Goal: Task Accomplishment & Management: Complete application form

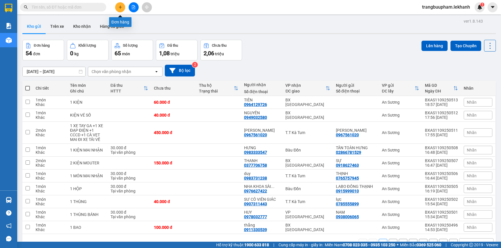
click at [121, 6] on icon "plus" at bounding box center [120, 7] width 4 height 4
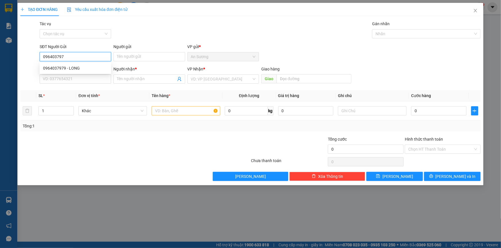
type input "0964037979"
click at [59, 70] on div "0964037979 - LONG" at bounding box center [75, 68] width 65 height 6
type input "LONG"
type input "0916994706"
type input "ANH HIẾU"
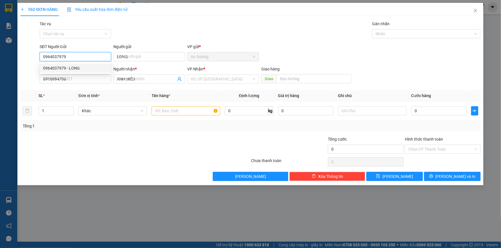
type input "30.000"
type input "0964037979"
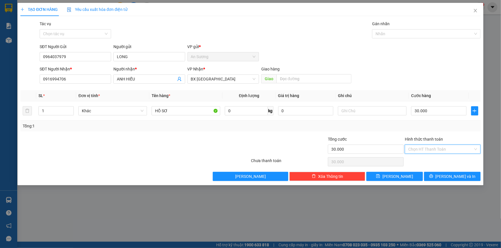
drag, startPoint x: 460, startPoint y: 152, endPoint x: 460, endPoint y: 149, distance: 3.8
click at [460, 150] on input "Hình thức thanh toán" at bounding box center [440, 149] width 65 height 9
click at [460, 149] on input "Hình thức thanh toán" at bounding box center [440, 149] width 65 height 9
click at [445, 163] on div "Tại văn phòng" at bounding box center [442, 160] width 69 height 6
type input "0"
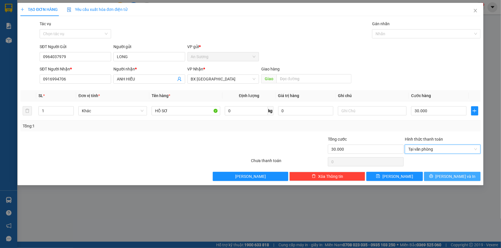
click at [455, 174] on span "[PERSON_NAME] và In" at bounding box center [455, 177] width 40 height 6
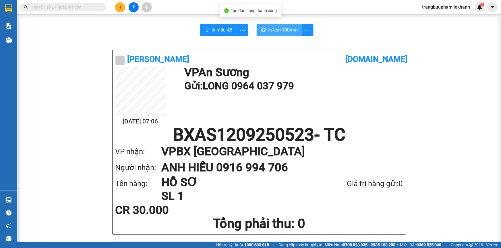
click at [290, 29] on span "In tem 100mm" at bounding box center [283, 29] width 30 height 7
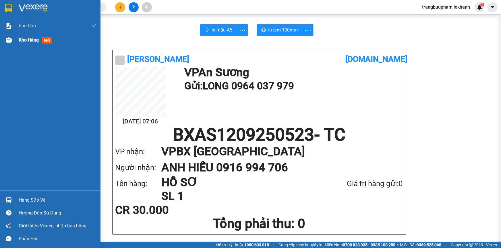
click at [38, 36] on div "Kho hàng mới" at bounding box center [57, 40] width 77 height 14
click at [34, 38] on span "Kho hàng" at bounding box center [29, 39] width 20 height 5
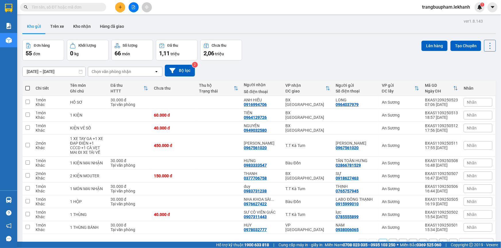
click at [58, 68] on input "[DATE] – [DATE]" at bounding box center [54, 71] width 63 height 9
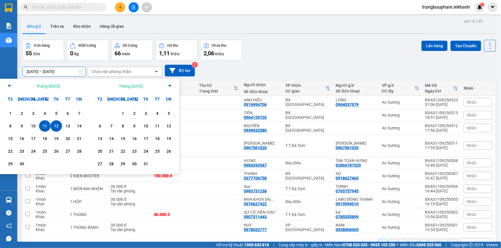
click at [58, 127] on div "12" at bounding box center [56, 126] width 8 height 7
click at [58, 126] on div "12" at bounding box center [56, 126] width 8 height 7
type input "[DATE] – [DATE]"
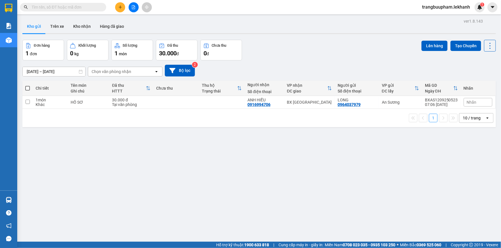
click at [117, 6] on button at bounding box center [120, 7] width 10 height 10
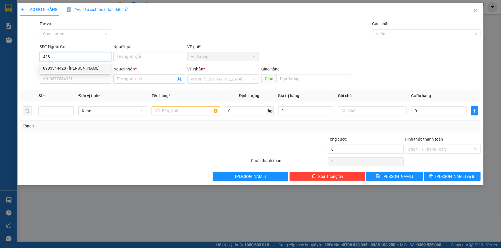
click at [90, 67] on div "0983344428 - [PERSON_NAME]" at bounding box center [75, 68] width 65 height 6
type input "0983344428"
type input "LABO ĐỨC PHÁT"
type input "0986590752"
type input "NHA KHOA HAPPY"
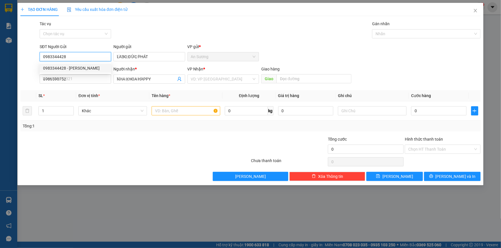
type input "30.000"
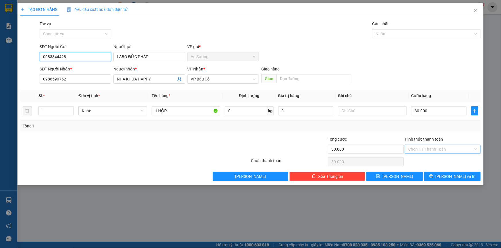
type input "0983344428"
click at [438, 150] on input "Hình thức thanh toán" at bounding box center [440, 149] width 65 height 9
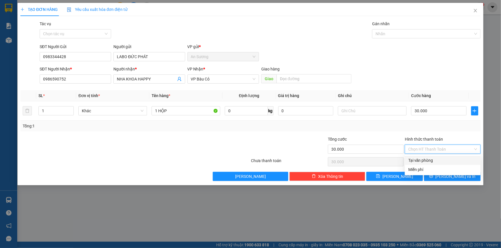
click at [439, 162] on div "Tại văn phòng" at bounding box center [442, 160] width 69 height 6
type input "0"
click at [453, 176] on span "[PERSON_NAME] và In" at bounding box center [455, 177] width 40 height 6
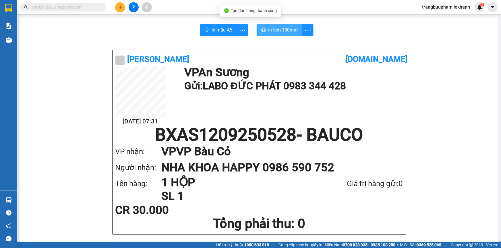
click at [288, 32] on span "In tem 100mm" at bounding box center [283, 29] width 30 height 7
click at [123, 7] on button at bounding box center [120, 7] width 10 height 10
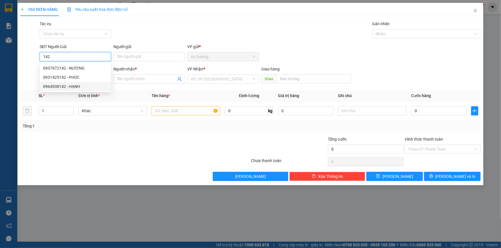
click at [72, 89] on div "0964938142 - HẠNH" at bounding box center [75, 86] width 65 height 6
type input "0964938142"
type input "HẠNH"
type input "0909592472"
type input "thúy an"
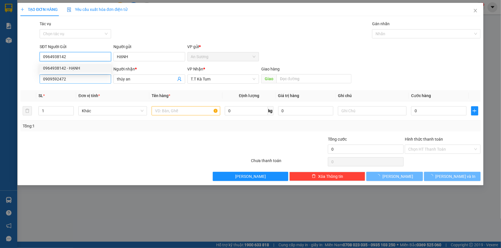
type input "30.000"
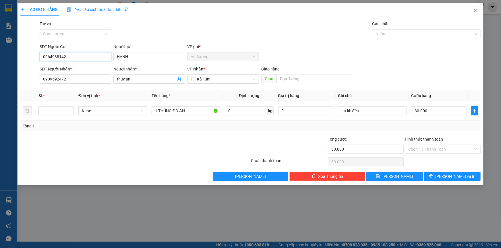
type input "0964938142"
click at [80, 57] on input "0964938142" at bounding box center [75, 56] width 71 height 9
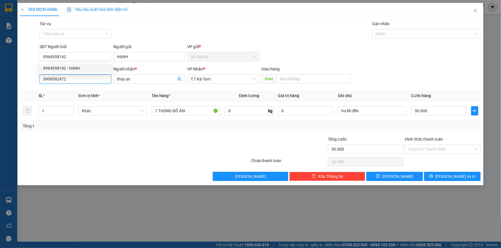
click at [84, 75] on input "0909592472" at bounding box center [75, 79] width 71 height 9
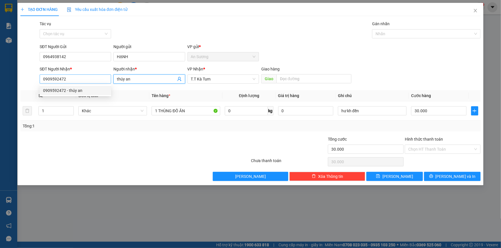
drag, startPoint x: 135, startPoint y: 80, endPoint x: 104, endPoint y: 66, distance: 33.9
click at [99, 76] on div "SĐT Người Nhận * 0909592472 Người nhận * thúy an thúy an VP Nhận * T.T Kà Tum G…" at bounding box center [259, 76] width 443 height 20
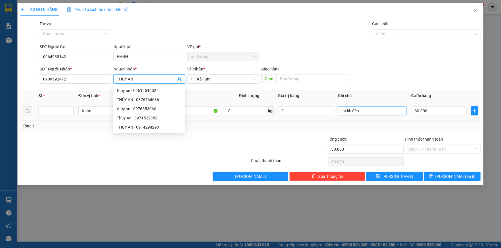
type input "THÚY AN"
drag, startPoint x: 378, startPoint y: 112, endPoint x: 421, endPoint y: 109, distance: 43.4
click at [378, 112] on input "hư kh đền" at bounding box center [372, 110] width 69 height 9
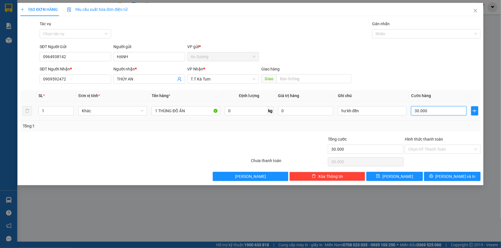
click at [432, 111] on input "30.000" at bounding box center [438, 110] width 55 height 9
type input "4"
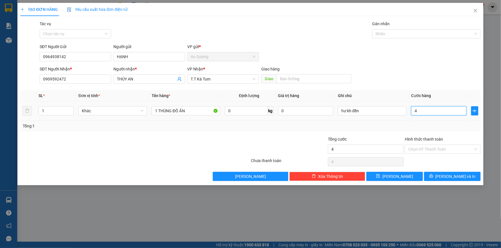
type input "40"
click at [433, 151] on input "Hình thức thanh toán" at bounding box center [440, 149] width 65 height 9
type input "40.000"
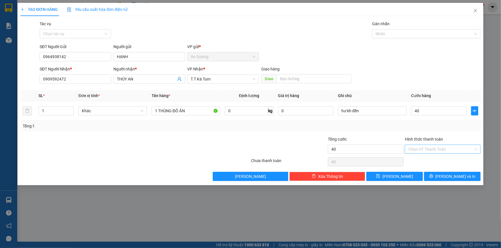
type input "40.000"
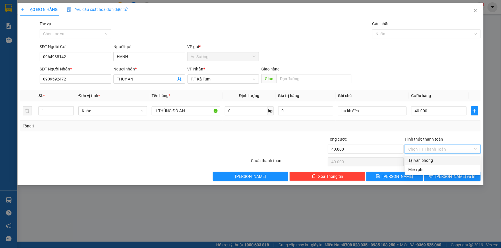
click at [433, 163] on div "Tại văn phòng" at bounding box center [442, 160] width 69 height 6
type input "0"
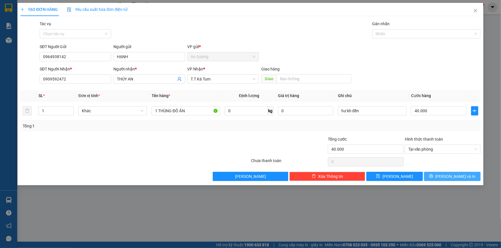
click at [448, 177] on span "[PERSON_NAME] và In" at bounding box center [455, 177] width 40 height 6
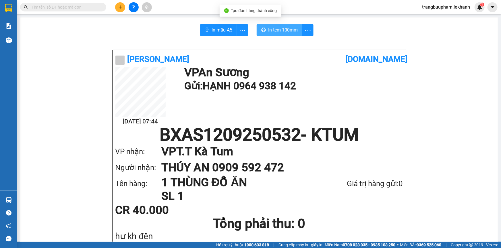
click at [286, 35] on button "In tem 100mm" at bounding box center [279, 29] width 46 height 11
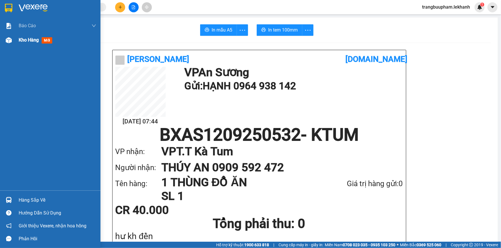
click at [23, 41] on div "Kho hàng mới" at bounding box center [37, 39] width 36 height 7
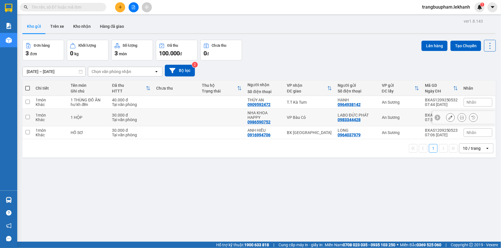
click at [219, 111] on td at bounding box center [222, 117] width 46 height 17
checkbox input "true"
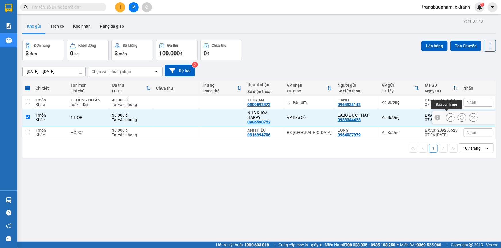
click at [460, 116] on icon at bounding box center [462, 118] width 4 height 4
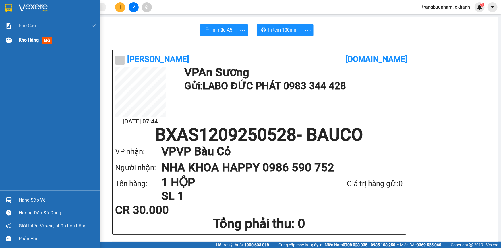
click at [38, 41] on span "Kho hàng" at bounding box center [29, 39] width 20 height 5
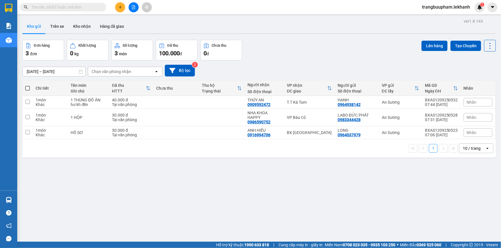
click at [135, 133] on div "Tại văn phòng" at bounding box center [131, 135] width 38 height 5
checkbox input "true"
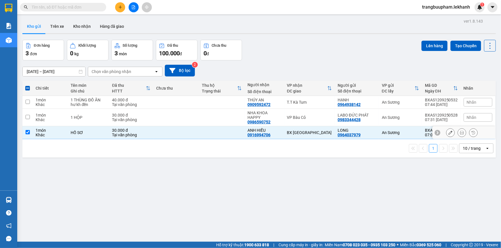
click at [460, 131] on icon at bounding box center [462, 133] width 4 height 4
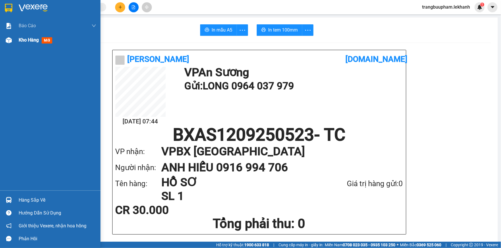
click at [24, 40] on span "Kho hàng" at bounding box center [29, 39] width 20 height 5
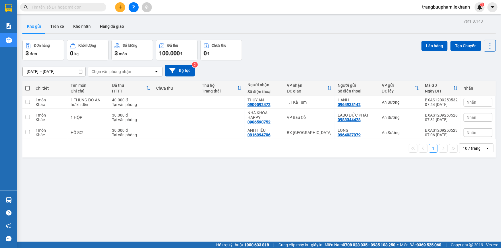
click at [71, 71] on input "[DATE] – [DATE]" at bounding box center [54, 71] width 63 height 9
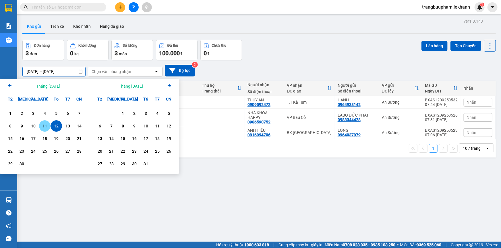
click at [44, 124] on div "11" at bounding box center [45, 126] width 8 height 7
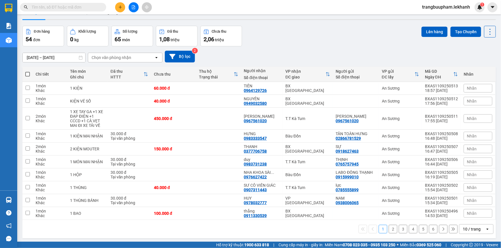
scroll to position [26, 0]
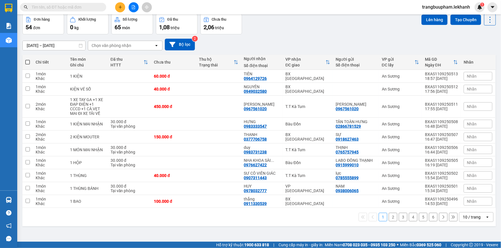
click at [429, 219] on button "6" at bounding box center [433, 217] width 9 height 9
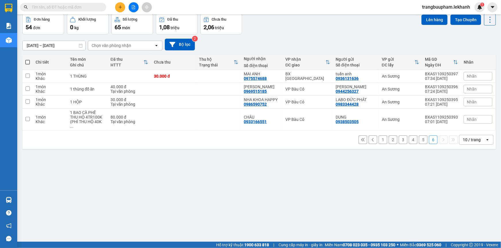
click at [46, 46] on input "[DATE] – [DATE]" at bounding box center [54, 45] width 63 height 9
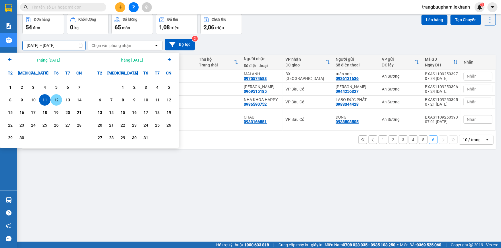
click at [55, 99] on div "12" at bounding box center [56, 100] width 8 height 7
type input "[DATE] – [DATE]"
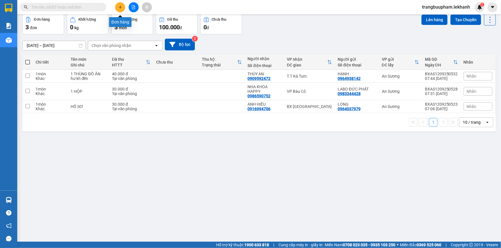
click at [121, 6] on icon "plus" at bounding box center [120, 7] width 4 height 4
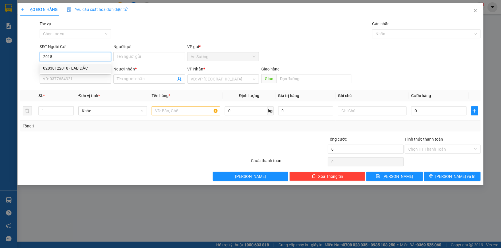
click at [75, 71] on div "02838122018 - LAB ĐẮC" at bounding box center [75, 68] width 65 height 6
type input "02838122018"
type input "LAB ĐẮC"
type input "0989704186"
type input "nha khoa anh duong"
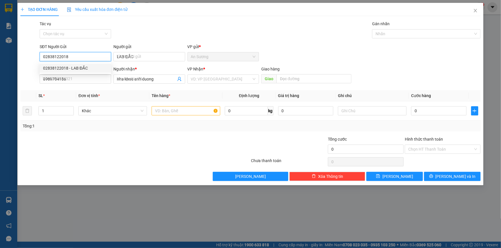
type input "30.000"
type input "02838122018"
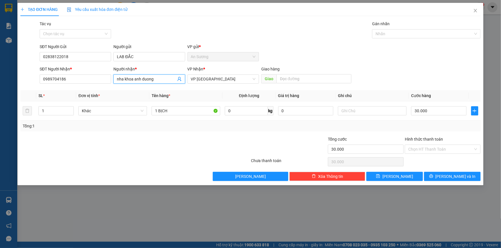
drag, startPoint x: 167, startPoint y: 83, endPoint x: 32, endPoint y: 49, distance: 138.5
click at [69, 79] on div "SĐT Người Nhận * 0989704186 Người nhận * nha khoa anh duong nha khoa anh duong …" at bounding box center [259, 76] width 443 height 20
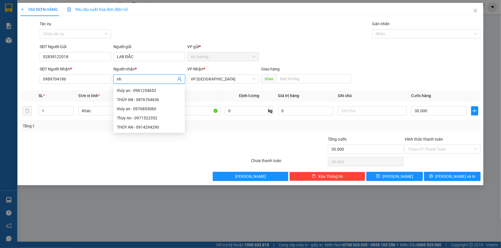
type input "n"
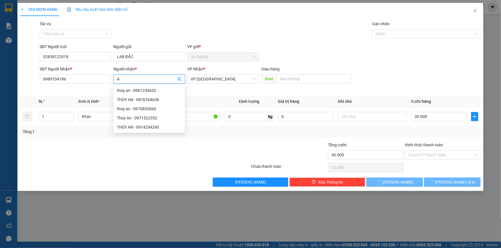
type input "A"
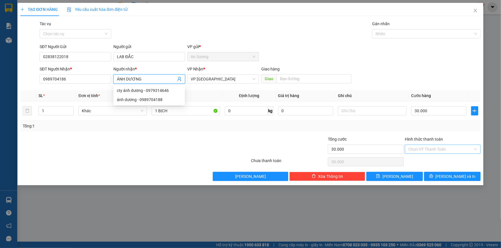
type input "ÁNH DƯƠNG"
click at [445, 148] on input "Hình thức thanh toán" at bounding box center [440, 149] width 65 height 9
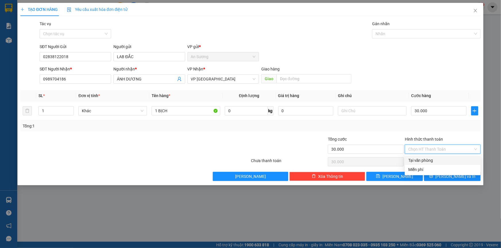
click at [434, 160] on div "Tại văn phòng" at bounding box center [442, 160] width 69 height 6
type input "0"
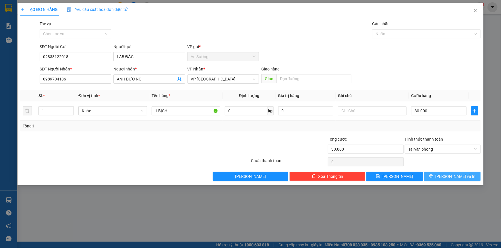
click at [446, 175] on button "[PERSON_NAME] và In" at bounding box center [452, 176] width 57 height 9
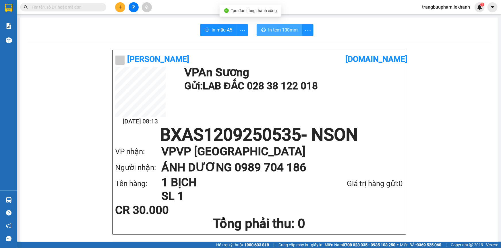
click at [289, 32] on span "In tem 100mm" at bounding box center [283, 29] width 30 height 7
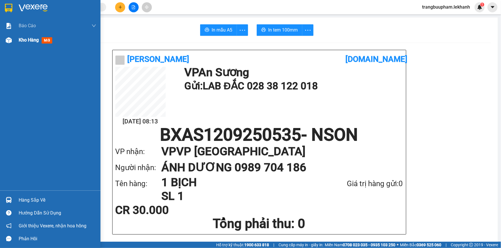
click at [23, 42] on span "Kho hàng" at bounding box center [29, 39] width 20 height 5
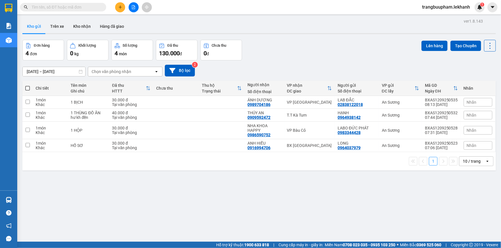
click at [120, 6] on icon "plus" at bounding box center [120, 7] width 4 height 4
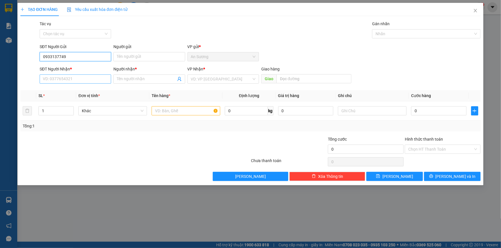
type input "0933137749"
click at [69, 81] on input "SĐT Người Nhận *" at bounding box center [75, 79] width 71 height 9
type input "0356648266"
click at [134, 81] on input "Người nhận *" at bounding box center [146, 79] width 59 height 6
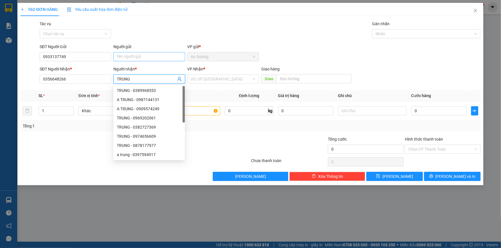
type input "TRUNG"
click at [143, 58] on input "Người gửi" at bounding box center [148, 56] width 71 height 9
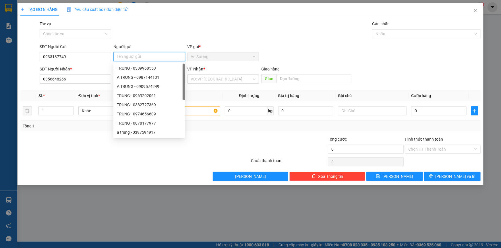
type input "N"
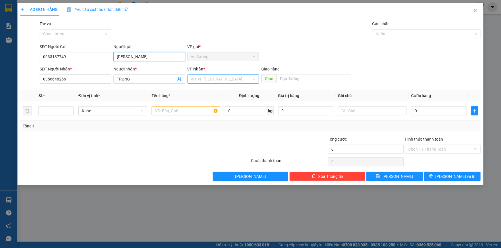
type input "[PERSON_NAME]"
click at [215, 78] on input "search" at bounding box center [221, 79] width 61 height 9
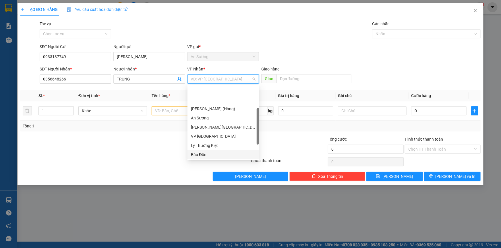
scroll to position [46, 0]
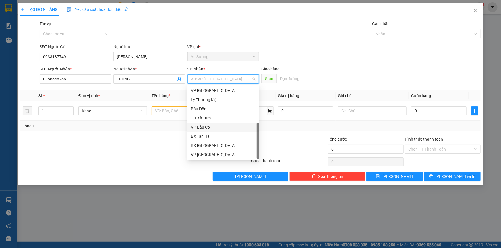
click at [207, 124] on div "VP Bàu Cỏ" at bounding box center [223, 127] width 65 height 6
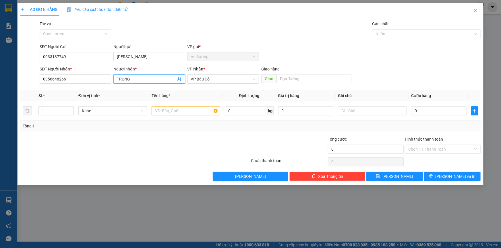
click at [141, 82] on input "TRUNG" at bounding box center [146, 79] width 59 height 6
drag, startPoint x: 140, startPoint y: 81, endPoint x: 98, endPoint y: 86, distance: 42.5
click at [98, 86] on div "SĐT Người Nhận * 0356648266 Người nhận * TRUNG TRUNG VP Nhận * VP Bàu Cỏ Giao h…" at bounding box center [259, 76] width 443 height 20
type input "[PERSON_NAME]"
click at [175, 113] on input "text" at bounding box center [185, 110] width 69 height 9
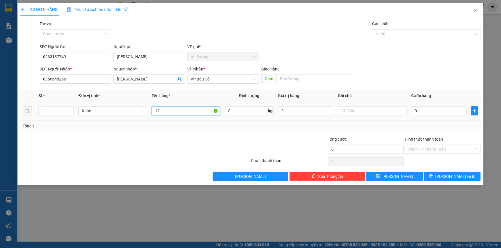
type input "1"
type input "1 MÓN"
type input "3"
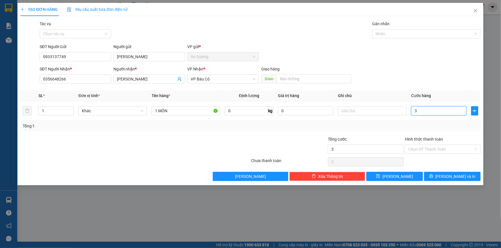
type input "30"
type input "30.000"
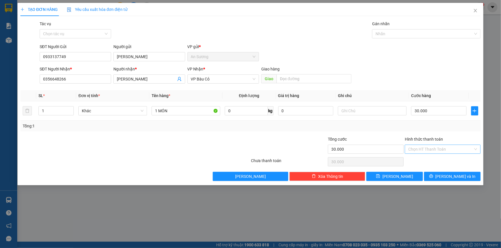
click at [427, 149] on input "Hình thức thanh toán" at bounding box center [440, 149] width 65 height 9
click at [432, 162] on div "Tại văn phòng" at bounding box center [442, 160] width 69 height 6
type input "0"
click at [454, 177] on span "[PERSON_NAME] và In" at bounding box center [455, 177] width 40 height 6
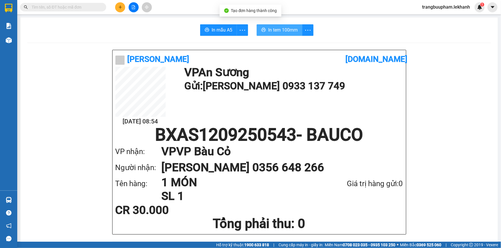
click at [281, 31] on span "In tem 100mm" at bounding box center [283, 29] width 30 height 7
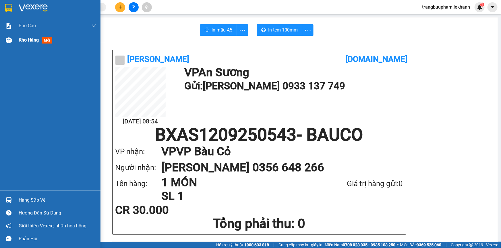
click at [36, 34] on div "Kho hàng mới" at bounding box center [57, 40] width 77 height 14
click at [34, 42] on span "Kho hàng" at bounding box center [29, 39] width 20 height 5
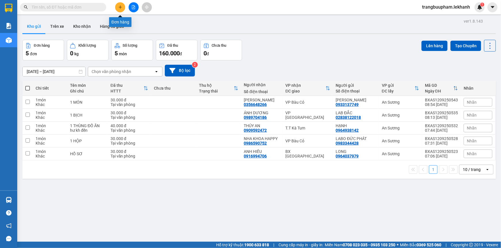
click at [116, 8] on button at bounding box center [120, 7] width 10 height 10
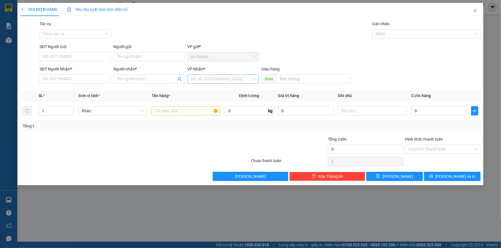
drag, startPoint x: 207, startPoint y: 78, endPoint x: 203, endPoint y: 83, distance: 6.9
click at [204, 82] on input "search" at bounding box center [221, 79] width 61 height 9
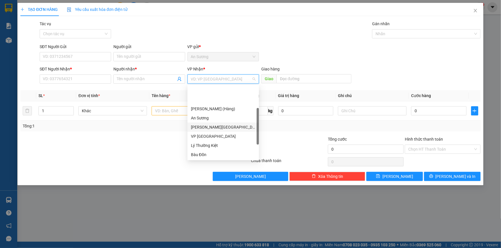
scroll to position [46, 0]
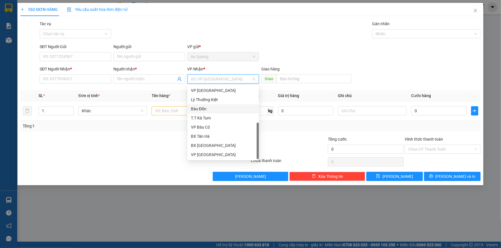
click at [213, 110] on div "Bàu Đồn" at bounding box center [223, 109] width 65 height 6
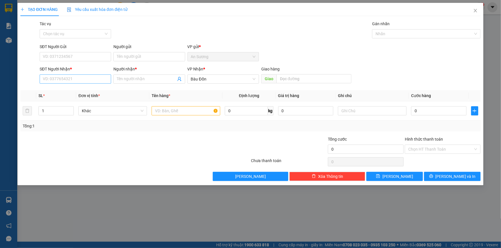
drag, startPoint x: 76, startPoint y: 72, endPoint x: 75, endPoint y: 81, distance: 9.1
click at [76, 77] on div "SĐT Người Nhận * VD: 0377654321" at bounding box center [75, 76] width 71 height 20
click at [75, 81] on input "SĐT Người Nhận *" at bounding box center [75, 79] width 71 height 9
click at [80, 86] on div "0385777204 - VY" at bounding box center [75, 90] width 71 height 9
type input "0385777204"
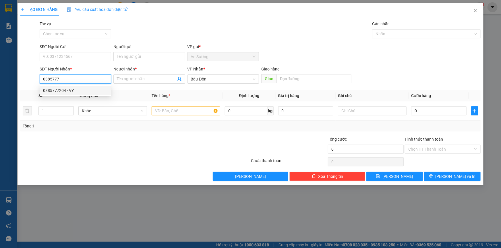
type input "VY"
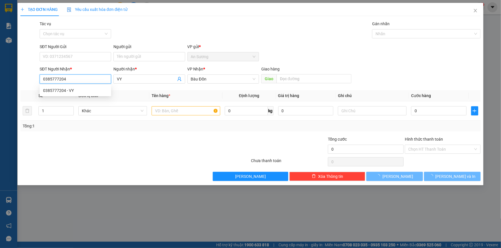
type input "40.000"
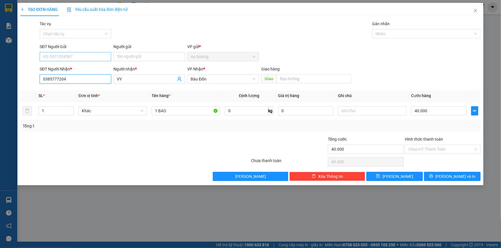
type input "0385777204"
click at [81, 59] on input "SĐT Người Gửi" at bounding box center [75, 56] width 71 height 9
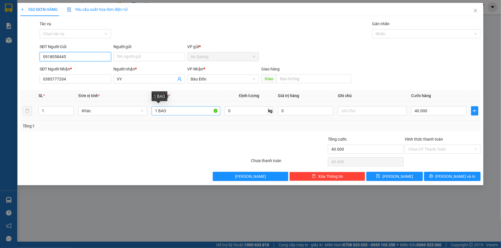
type input "0918058445"
drag, startPoint x: 164, startPoint y: 112, endPoint x: 121, endPoint y: 110, distance: 42.8
click at [123, 113] on tr "1 Khác 1 BAO 0 kg 0 40.000" at bounding box center [250, 111] width 460 height 19
type input "1 THÙNG"
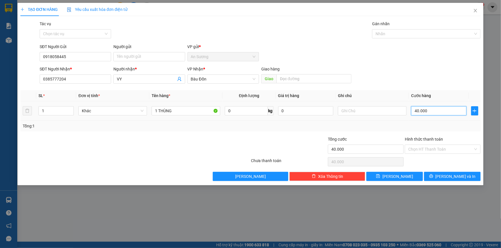
click at [419, 110] on input "40.000" at bounding box center [438, 110] width 55 height 9
type input "5"
type input "50"
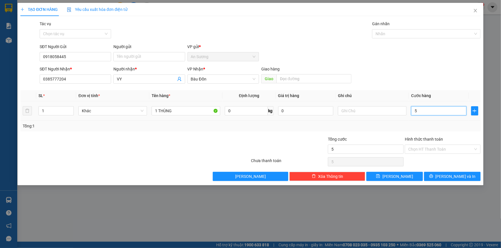
type input "50"
type input "50.000"
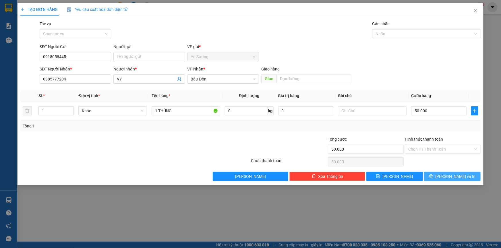
click at [451, 174] on span "[PERSON_NAME] và In" at bounding box center [455, 177] width 40 height 6
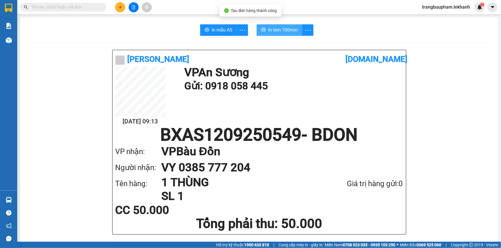
drag, startPoint x: 298, startPoint y: 33, endPoint x: 288, endPoint y: 30, distance: 11.1
click at [298, 33] on button "In tem 100mm" at bounding box center [279, 29] width 46 height 11
click at [116, 8] on button at bounding box center [120, 7] width 10 height 10
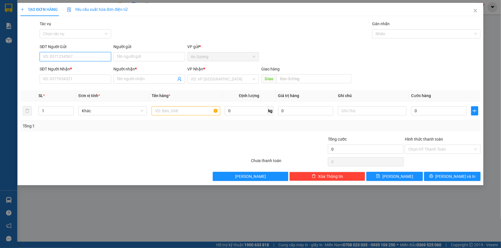
click at [67, 62] on div "SĐT Người Gửi VD: 0371234567" at bounding box center [75, 54] width 71 height 20
click at [77, 67] on div "0976810459 - LAB PHÚC HÂN" at bounding box center [75, 68] width 65 height 6
type input "0976810459"
type input "LAB PHÚC HÂN"
type input "0338545852"
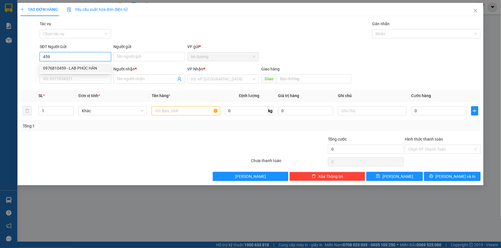
type input "NK VIỆT MỸ"
type input "30.000"
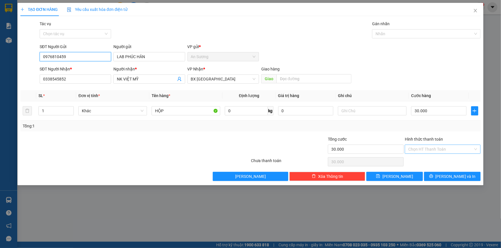
drag, startPoint x: 424, startPoint y: 145, endPoint x: 427, endPoint y: 149, distance: 4.9
click at [425, 147] on div "Chọn HT Thanh Toán" at bounding box center [442, 149] width 76 height 9
type input "0976810459"
click at [427, 150] on input "Hình thức thanh toán" at bounding box center [440, 149] width 65 height 9
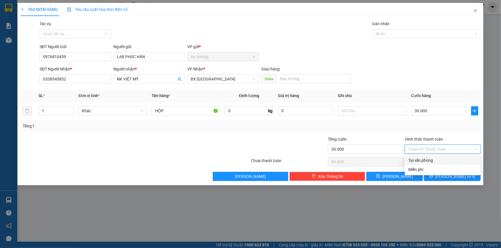
click at [433, 164] on div "Tại văn phòng" at bounding box center [442, 160] width 69 height 6
type input "0"
click at [447, 181] on button "[PERSON_NAME] và In" at bounding box center [452, 176] width 57 height 9
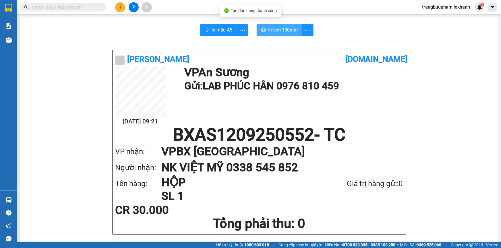
click at [279, 30] on span "In tem 100mm" at bounding box center [283, 29] width 30 height 7
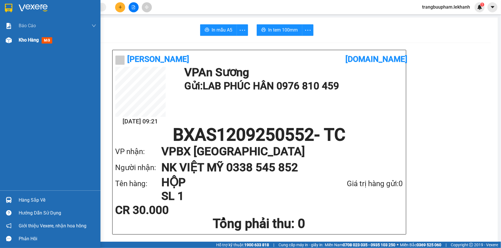
click at [37, 44] on div "Kho hàng mới" at bounding box center [57, 40] width 77 height 14
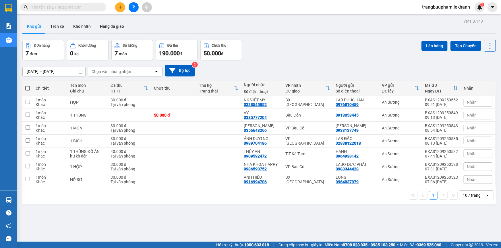
click at [119, 8] on icon "plus" at bounding box center [120, 7] width 4 height 4
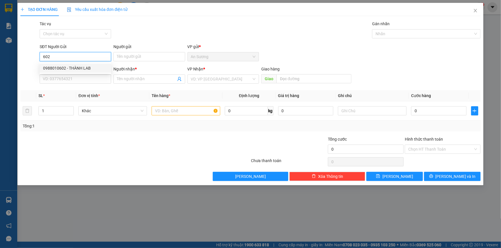
click at [86, 69] on div "0988010602 - THÀNH LAB" at bounding box center [75, 68] width 65 height 6
type input "0988010602"
type input "THÀNH LAB"
type input "0868777296"
type input "VIỆT NHA"
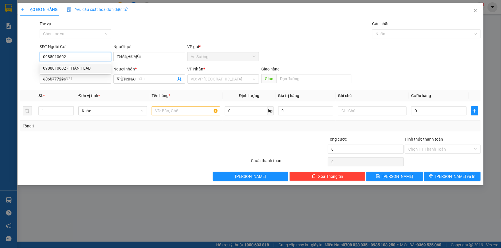
type input "30.000"
type input "0988010602"
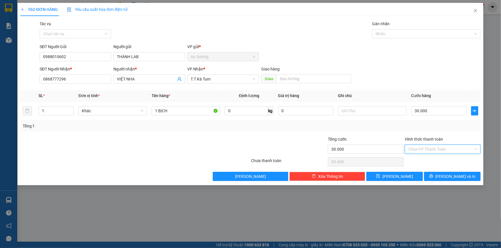
click at [433, 151] on input "Hình thức thanh toán" at bounding box center [440, 149] width 65 height 9
click at [436, 162] on div "Tại văn phòng" at bounding box center [442, 160] width 69 height 6
type input "0"
click at [446, 175] on button "[PERSON_NAME] và In" at bounding box center [452, 176] width 57 height 9
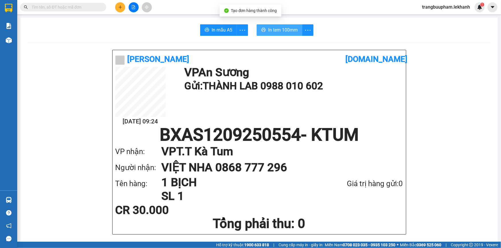
click at [282, 30] on span "In tem 100mm" at bounding box center [283, 29] width 30 height 7
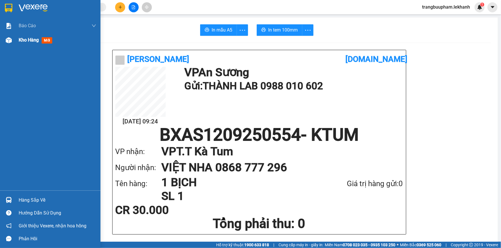
click at [24, 41] on span "Kho hàng" at bounding box center [29, 39] width 20 height 5
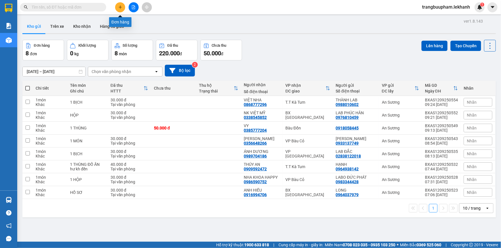
click at [119, 10] on button at bounding box center [120, 7] width 10 height 10
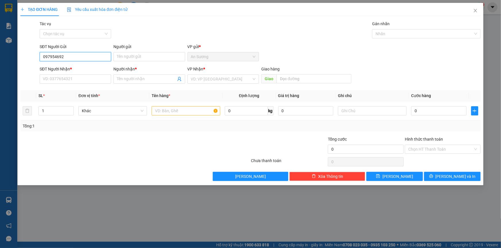
type input "0979546925"
click at [80, 67] on div "0979546925 - TRUNG" at bounding box center [75, 68] width 65 height 6
type input "TRUNG"
type input "0946455557"
type input "hà"
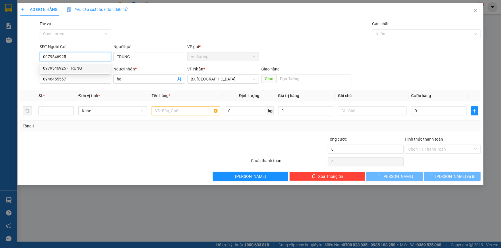
type input "30.000"
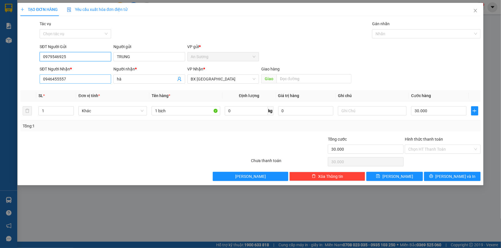
type input "0979546925"
click at [84, 78] on input "0946455557" at bounding box center [75, 79] width 71 height 9
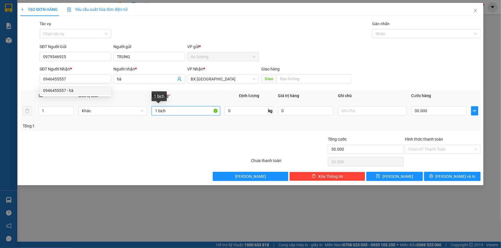
click at [176, 110] on input "1 bịch" at bounding box center [185, 110] width 69 height 9
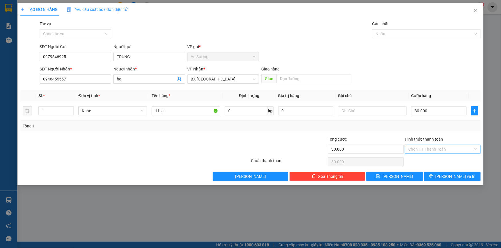
click at [441, 152] on input "Hình thức thanh toán" at bounding box center [440, 149] width 65 height 9
click at [436, 162] on div "Tại văn phòng" at bounding box center [442, 160] width 69 height 6
type input "0"
click at [439, 172] on button "[PERSON_NAME] và In" at bounding box center [452, 176] width 57 height 9
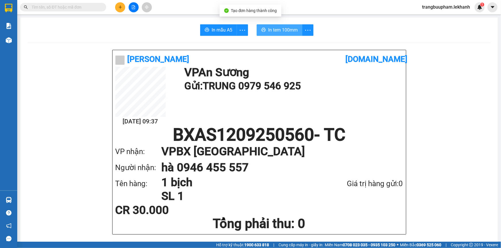
drag, startPoint x: 285, startPoint y: 32, endPoint x: 336, endPoint y: 57, distance: 56.3
click at [285, 33] on span "In tem 100mm" at bounding box center [283, 29] width 30 height 7
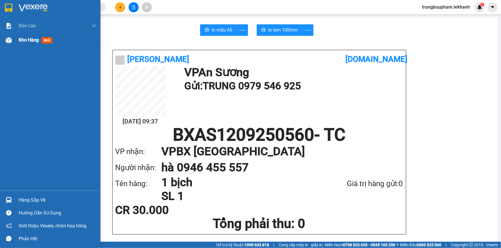
click at [30, 38] on span "Kho hàng" at bounding box center [29, 39] width 20 height 5
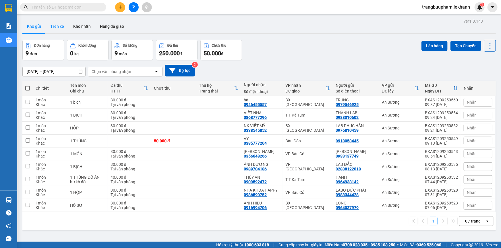
click at [56, 29] on button "Trên xe" at bounding box center [57, 27] width 23 height 14
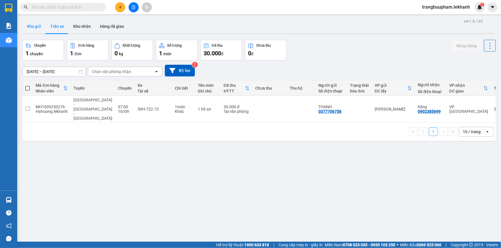
click at [34, 24] on button "Kho gửi" at bounding box center [33, 27] width 23 height 14
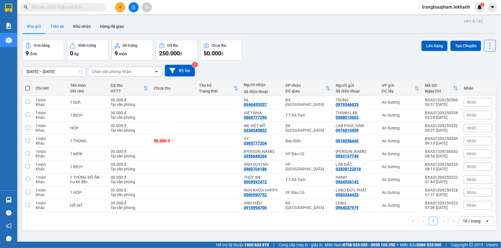
click at [59, 28] on button "Trên xe" at bounding box center [57, 27] width 23 height 14
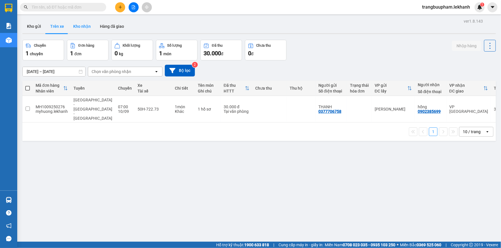
click at [82, 25] on button "Kho nhận" at bounding box center [82, 27] width 27 height 14
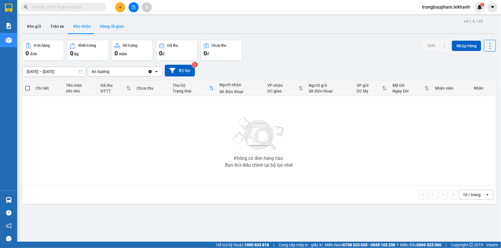
click at [119, 26] on button "Hàng đã giao" at bounding box center [111, 27] width 33 height 14
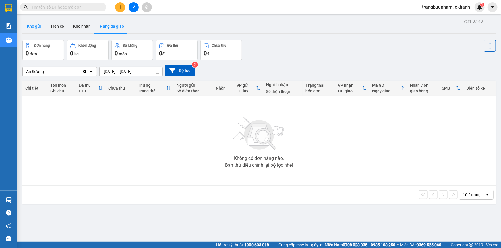
click at [32, 31] on button "Kho gửi" at bounding box center [33, 27] width 23 height 14
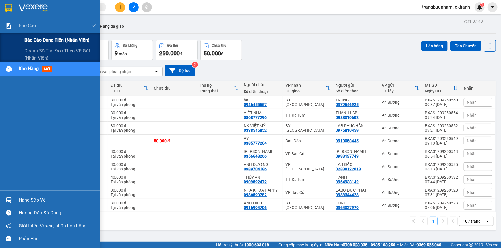
click at [56, 44] on div "Báo cáo dòng tiền (nhân viên)" at bounding box center [60, 40] width 72 height 14
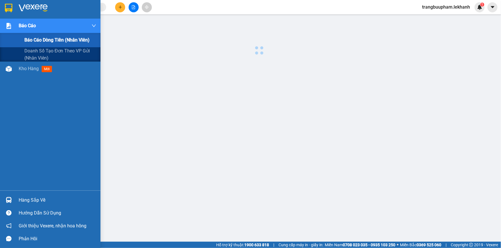
click at [58, 41] on span "Báo cáo dòng tiền (nhân viên)" at bounding box center [56, 39] width 65 height 7
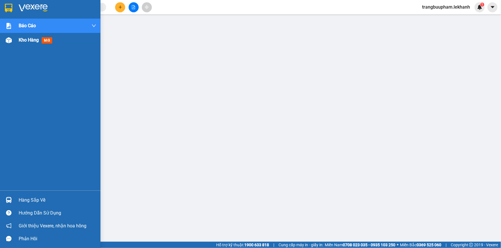
click at [33, 42] on span "Kho hàng" at bounding box center [29, 39] width 20 height 5
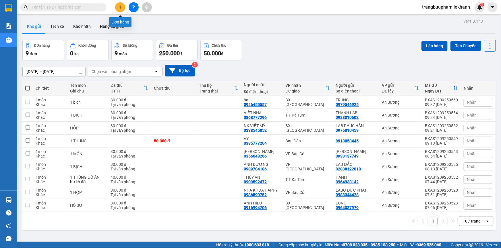
click at [119, 10] on button at bounding box center [120, 7] width 10 height 10
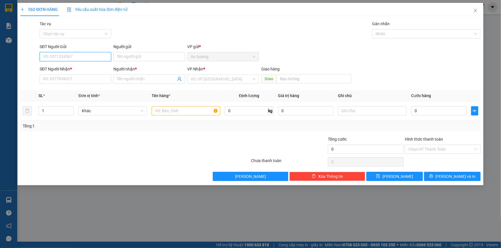
click at [94, 55] on input "SĐT Người Gửi" at bounding box center [75, 56] width 71 height 9
click at [152, 56] on input "Người gửi" at bounding box center [148, 56] width 71 height 9
click at [103, 56] on input "SĐT Người Gửi" at bounding box center [75, 56] width 71 height 9
click at [132, 58] on input "Người gửi" at bounding box center [148, 56] width 71 height 9
click at [83, 60] on input "SĐT Người Gửi" at bounding box center [75, 56] width 71 height 9
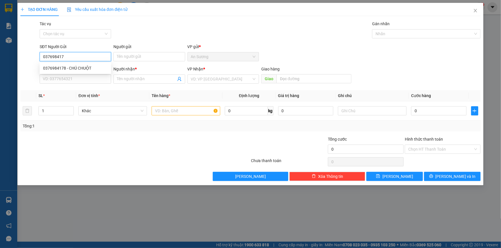
type input "0376984178"
click at [81, 66] on div "0376984178 - CHÚ CHUỘT" at bounding box center [75, 68] width 65 height 6
type input "CHÚ CHUỘT"
type input "0976051755"
type input "LỘC"
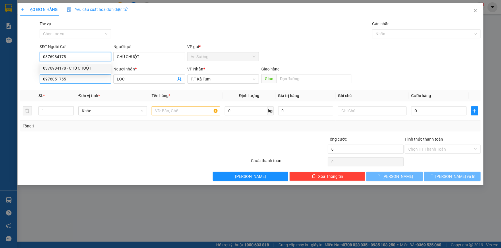
type input "30.000"
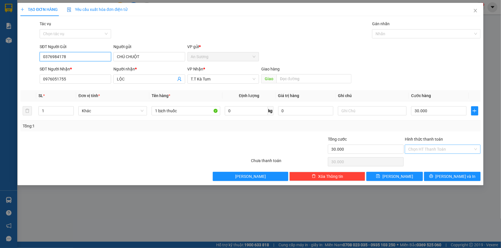
type input "0376984178"
click at [436, 148] on input "Hình thức thanh toán" at bounding box center [440, 149] width 65 height 9
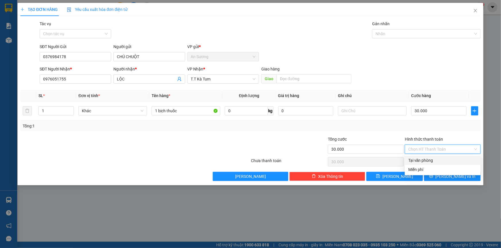
click at [432, 158] on div "Tại văn phòng" at bounding box center [442, 160] width 69 height 6
type input "0"
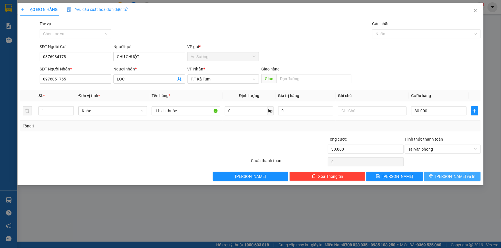
click at [448, 176] on span "[PERSON_NAME] và In" at bounding box center [455, 177] width 40 height 6
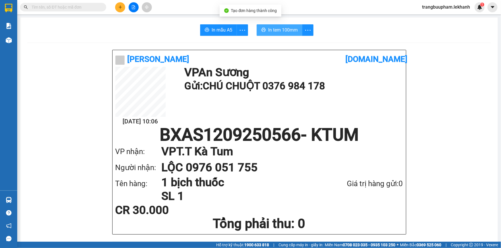
click at [280, 26] on button "In tem 100mm" at bounding box center [279, 29] width 46 height 11
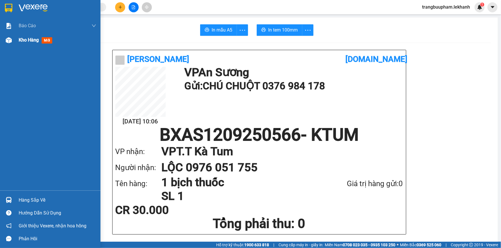
click at [31, 45] on div "Kho hàng mới" at bounding box center [57, 40] width 77 height 14
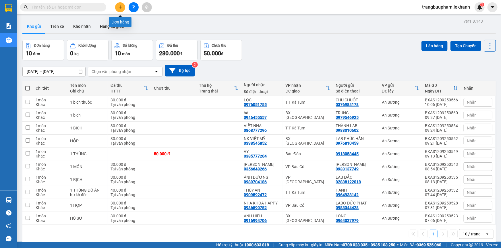
click at [120, 6] on icon "plus" at bounding box center [120, 6] width 0 height 3
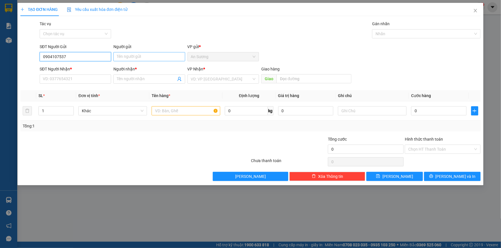
type input "0904107537"
click at [135, 55] on input "Người gửi" at bounding box center [148, 56] width 71 height 9
type input "d"
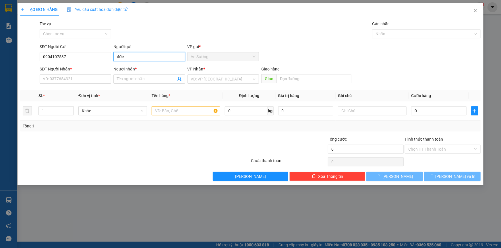
type input "đức"
click at [78, 85] on div "SĐT Người Nhận * VD: 0377654321" at bounding box center [75, 76] width 71 height 20
click at [77, 79] on input "SĐT Người Nhận *" at bounding box center [75, 79] width 71 height 9
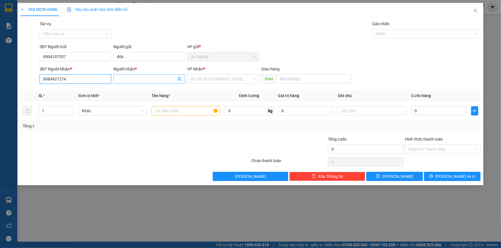
type input "0984927274"
click at [126, 77] on input "Người nhận *" at bounding box center [146, 79] width 59 height 6
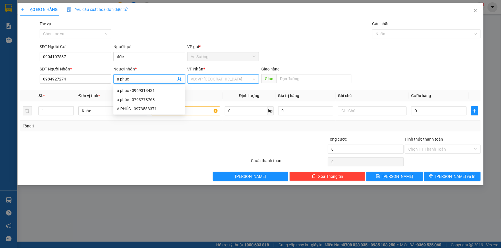
type input "a phúc"
click at [214, 78] on input "search" at bounding box center [221, 79] width 61 height 9
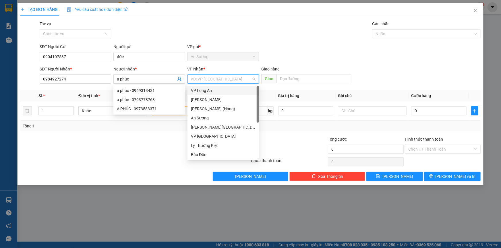
scroll to position [46, 0]
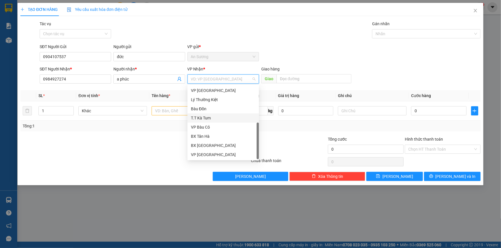
click at [209, 119] on div "T.T Kà Tum" at bounding box center [223, 118] width 65 height 6
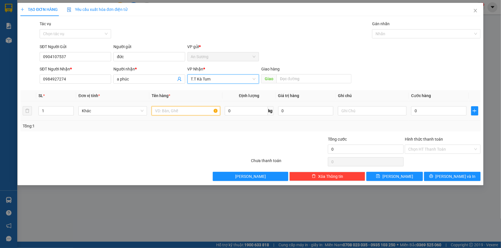
click at [174, 114] on input "text" at bounding box center [185, 110] width 69 height 9
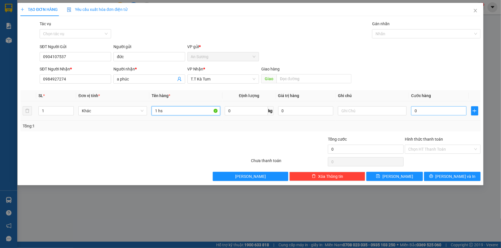
type input "1 hs"
type input "3"
type input "30"
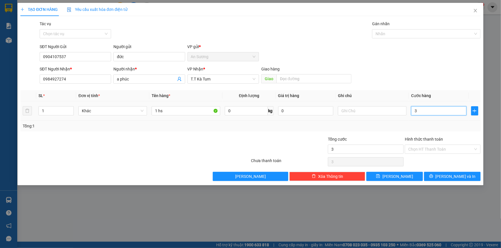
type input "30"
type input "30.000"
click at [430, 147] on input "Hình thức thanh toán" at bounding box center [440, 149] width 65 height 9
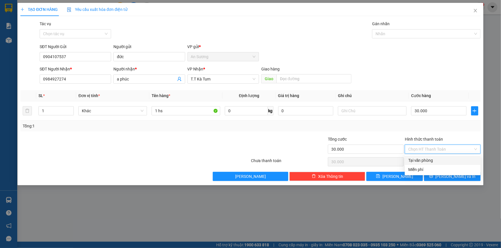
click at [427, 157] on div "Tại văn phòng" at bounding box center [442, 160] width 76 height 9
type input "0"
click at [436, 176] on button "[PERSON_NAME] và In" at bounding box center [452, 176] width 57 height 9
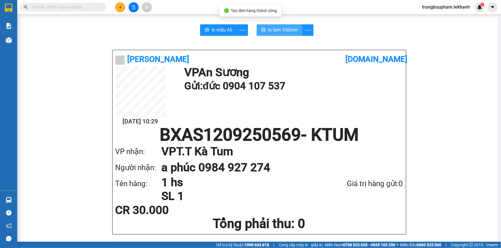
click at [282, 30] on span "In tem 100mm" at bounding box center [283, 29] width 30 height 7
click at [59, 6] on input "text" at bounding box center [66, 7] width 68 height 6
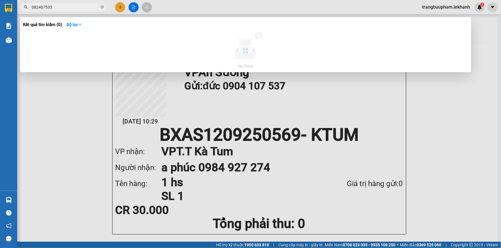
type input "0824075358"
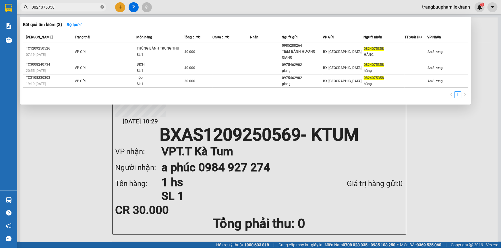
click at [102, 9] on span at bounding box center [101, 7] width 3 height 5
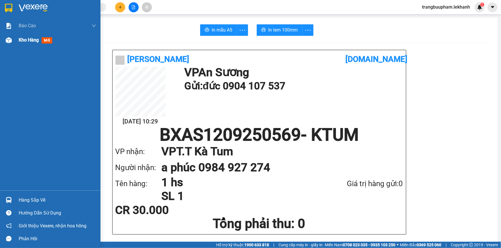
click at [32, 37] on span "Kho hàng" at bounding box center [29, 39] width 20 height 5
